Goal: Find specific page/section: Find specific page/section

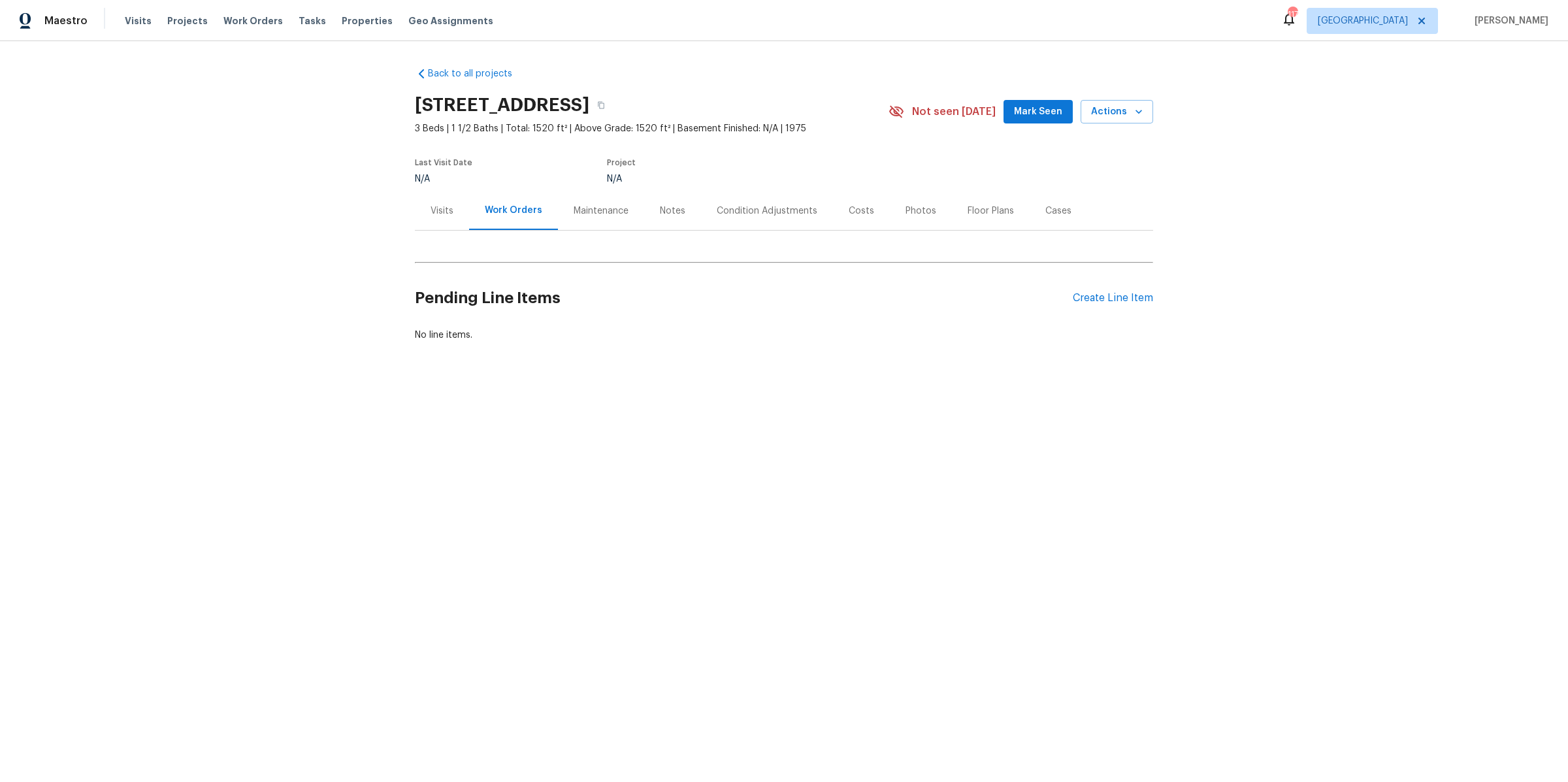
click at [729, 210] on div "Condition Adjustments" at bounding box center [767, 211] width 101 height 13
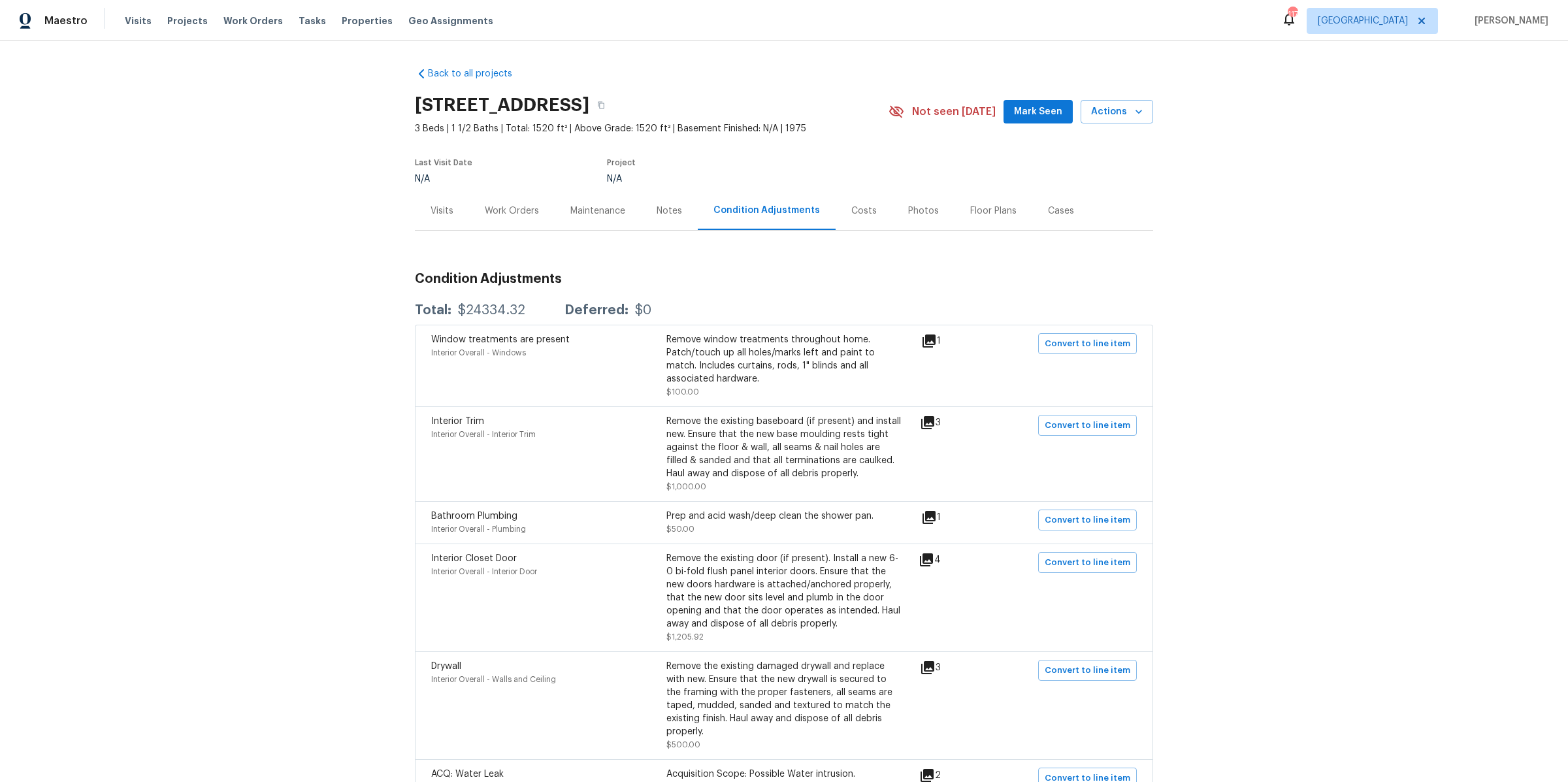
drag, startPoint x: 478, startPoint y: 300, endPoint x: 497, endPoint y: 306, distance: 19.9
click at [495, 306] on div "Total: $24334.32 Deferred: $0" at bounding box center [784, 310] width 738 height 29
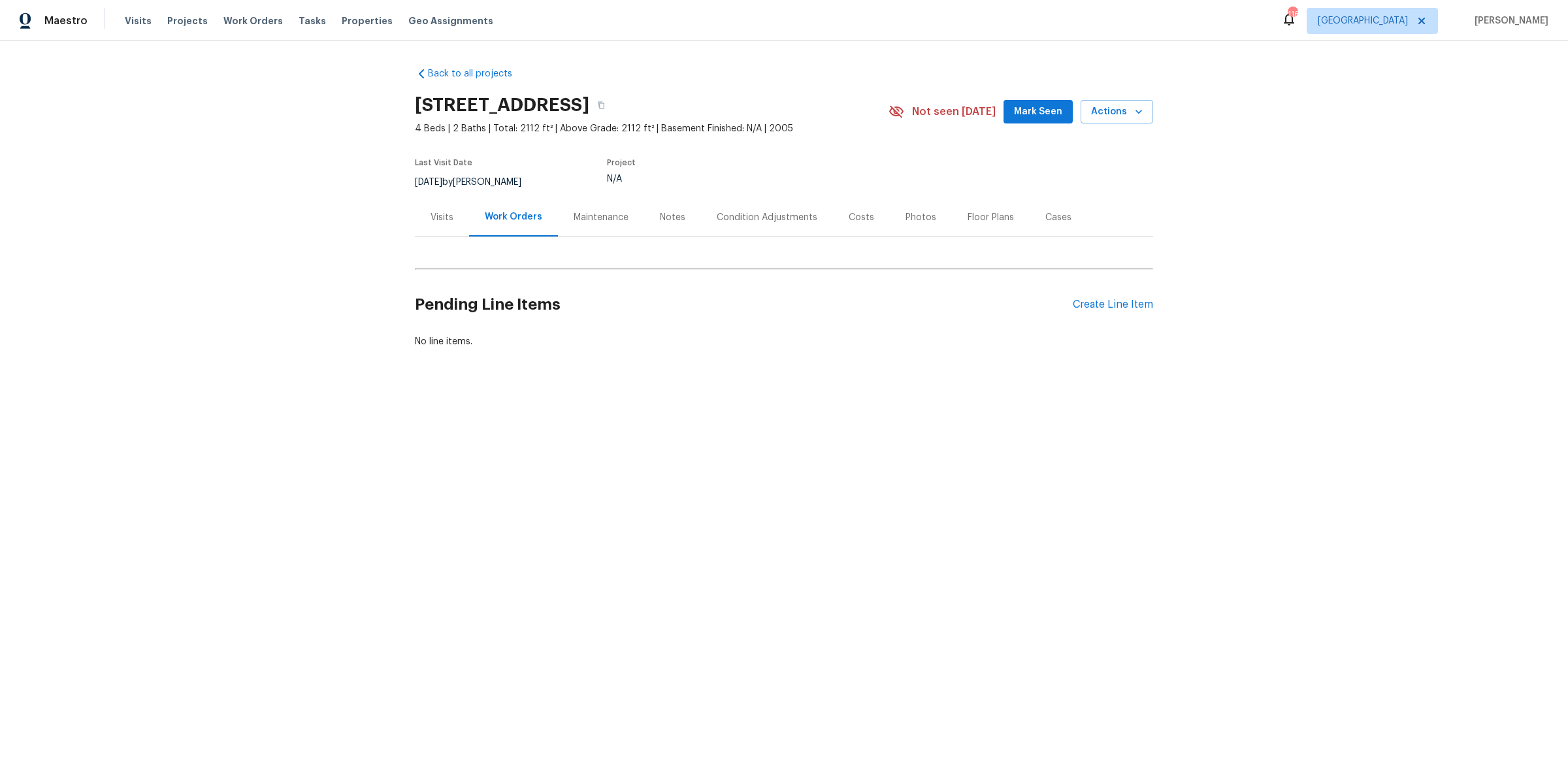
click at [732, 220] on div "Condition Adjustments" at bounding box center [767, 217] width 101 height 13
click at [732, 211] on div "Condition Adjustments" at bounding box center [767, 217] width 101 height 13
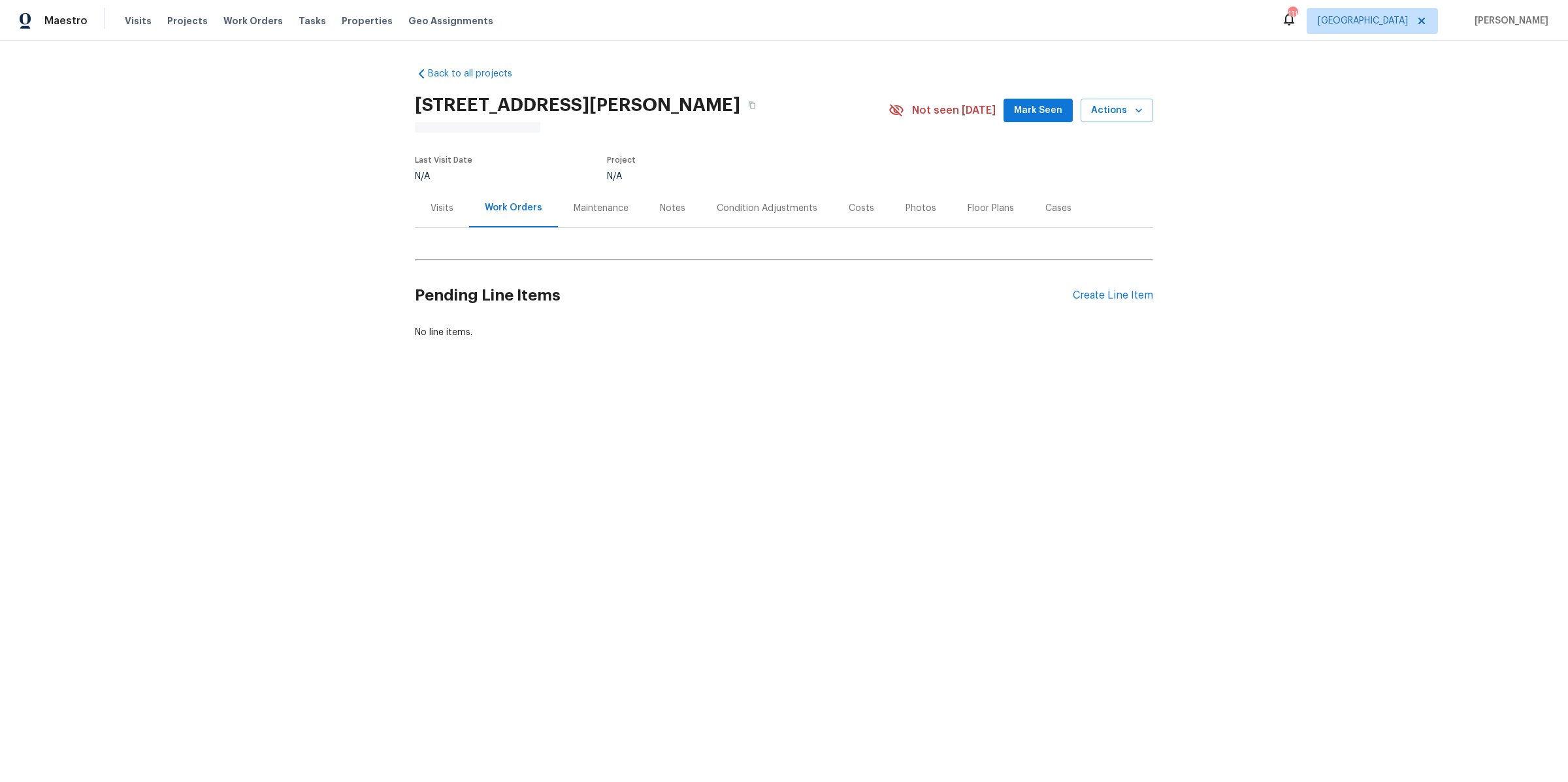
click at [753, 215] on div "Condition Adjustments" at bounding box center [767, 207] width 132 height 38
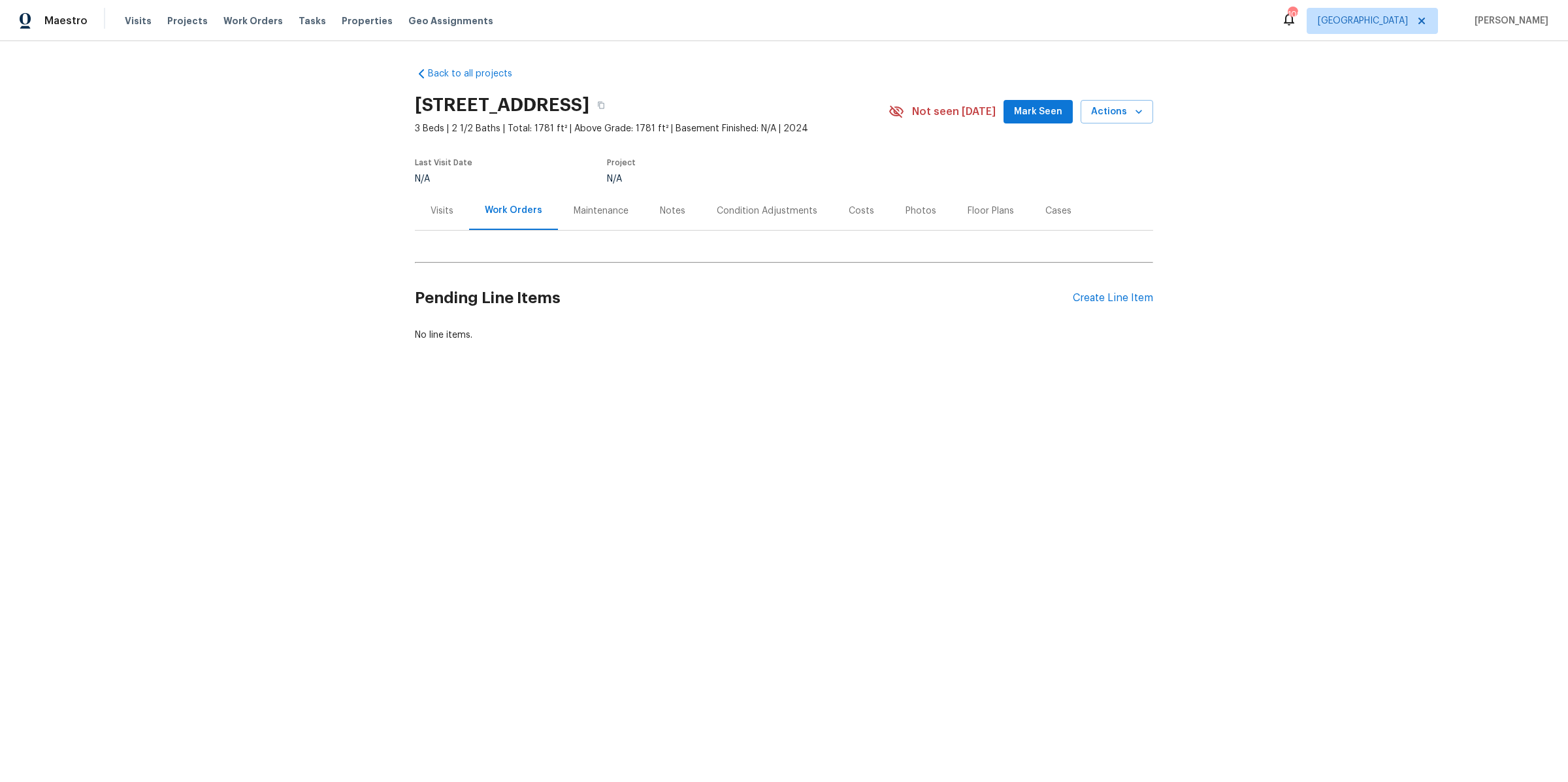
click at [762, 217] on div "Condition Adjustments" at bounding box center [767, 211] width 101 height 13
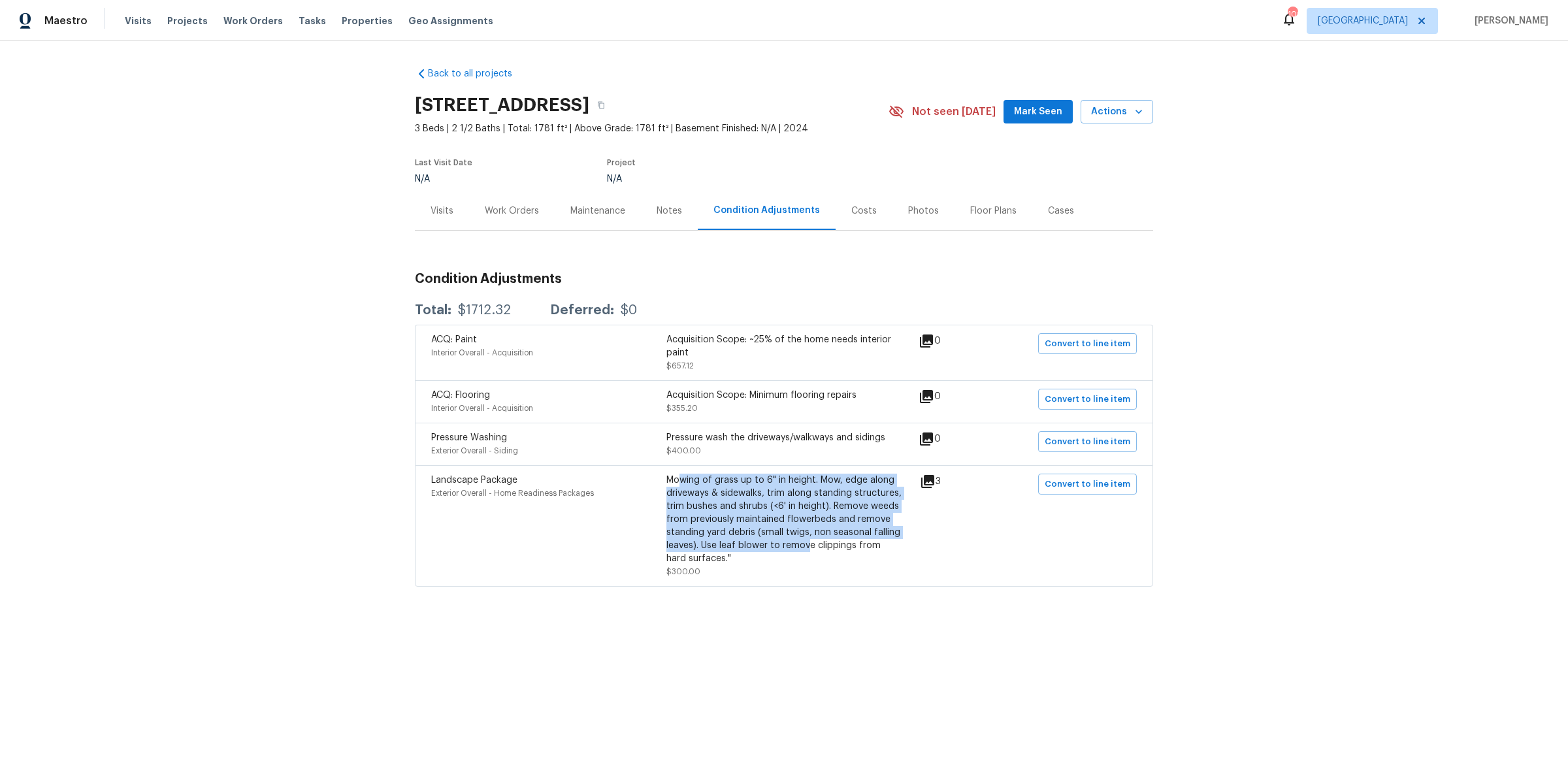
drag, startPoint x: 678, startPoint y: 497, endPoint x: 808, endPoint y: 566, distance: 147.2
click at [808, 565] on div "Mowing of grass up to 6" in height. Mow, edge along driveways & sidewalks, trim…" at bounding box center [783, 519] width 235 height 91
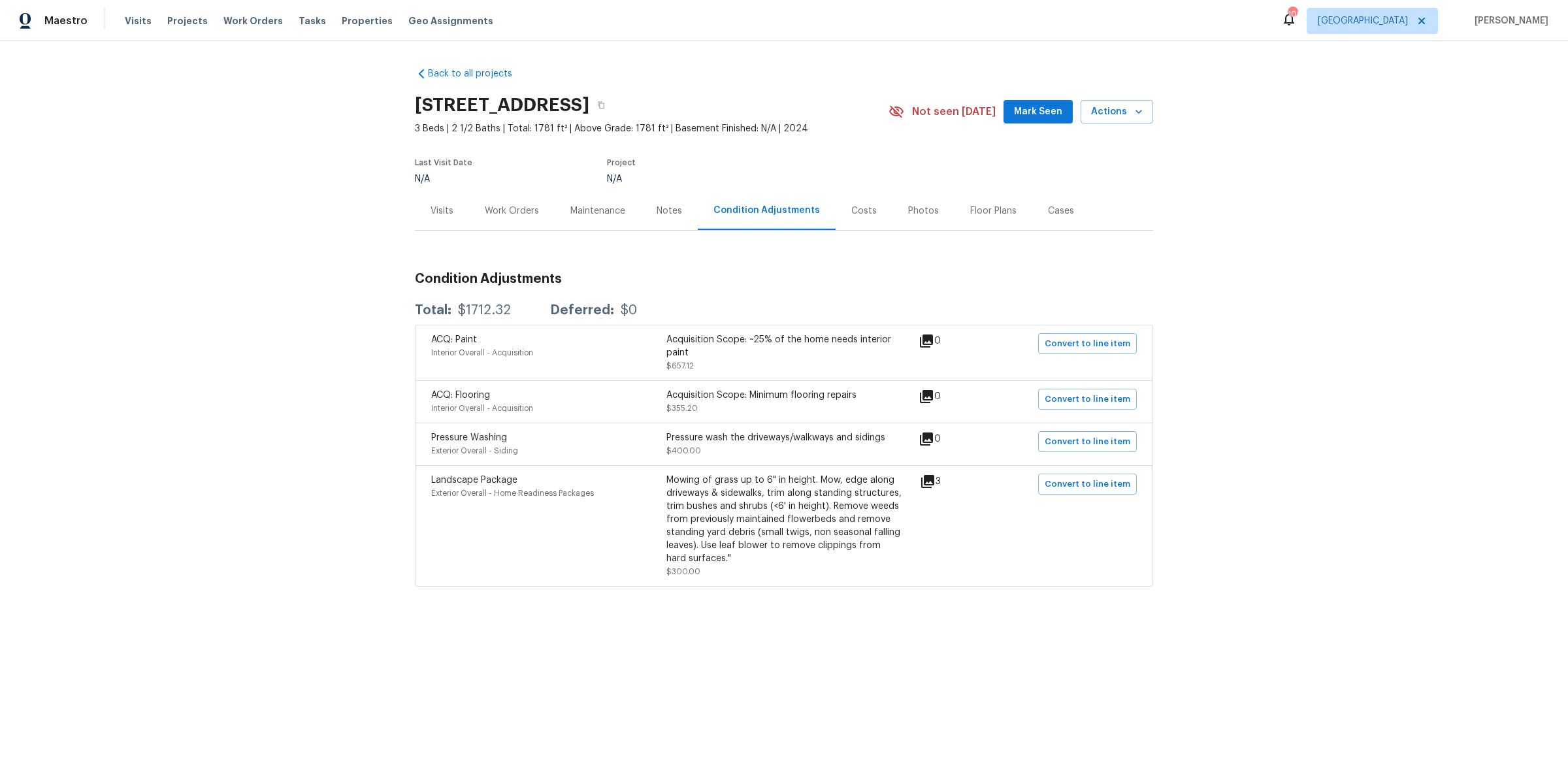
click at [980, 665] on div "Back to all projects [STREET_ADDRESS] 3 Beds | 2 1/2 Baths | Total: 1781 ft² | …" at bounding box center [784, 353] width 1568 height 624
